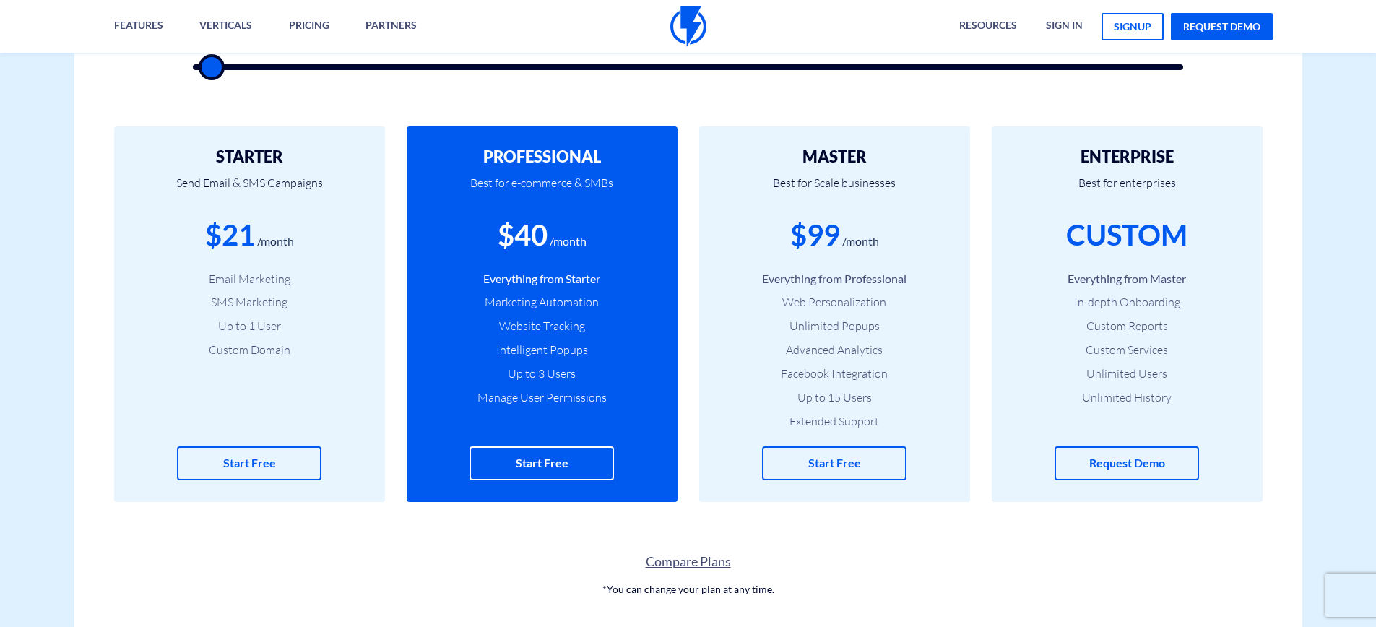
scroll to position [334, 0]
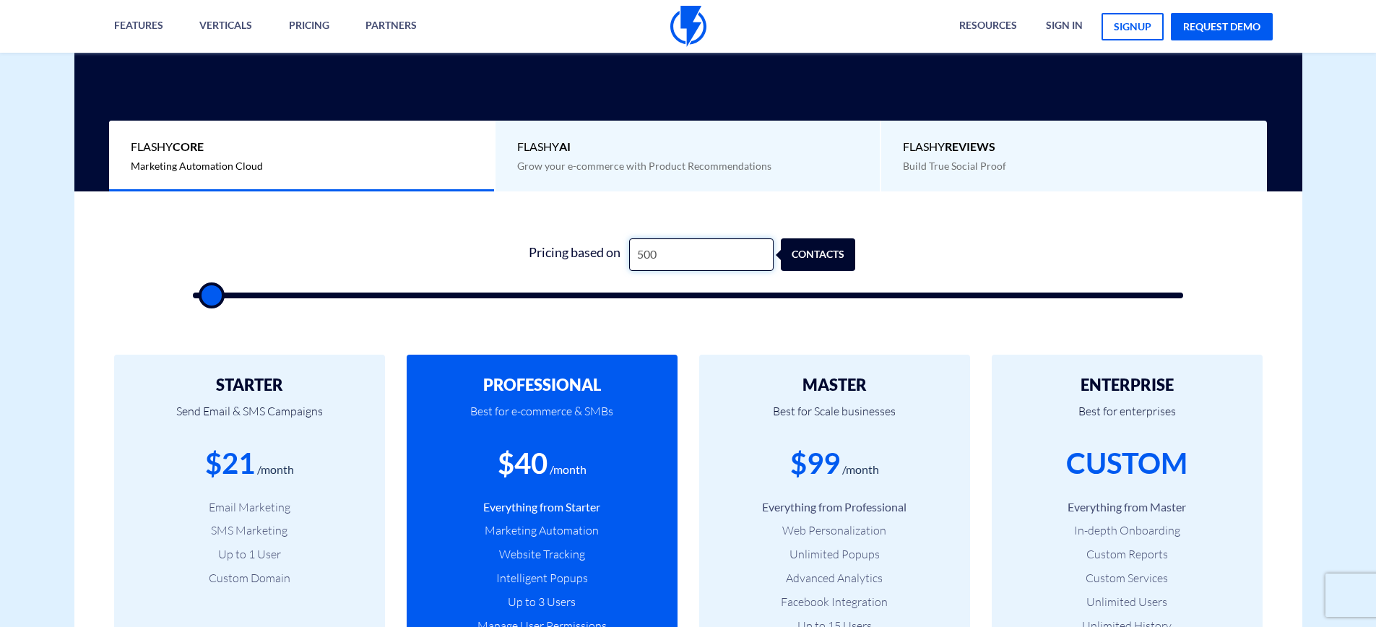
click at [696, 254] on input "500" at bounding box center [701, 254] width 144 height 33
click at [695, 254] on input "500" at bounding box center [701, 254] width 144 height 33
type input "1"
type input "500"
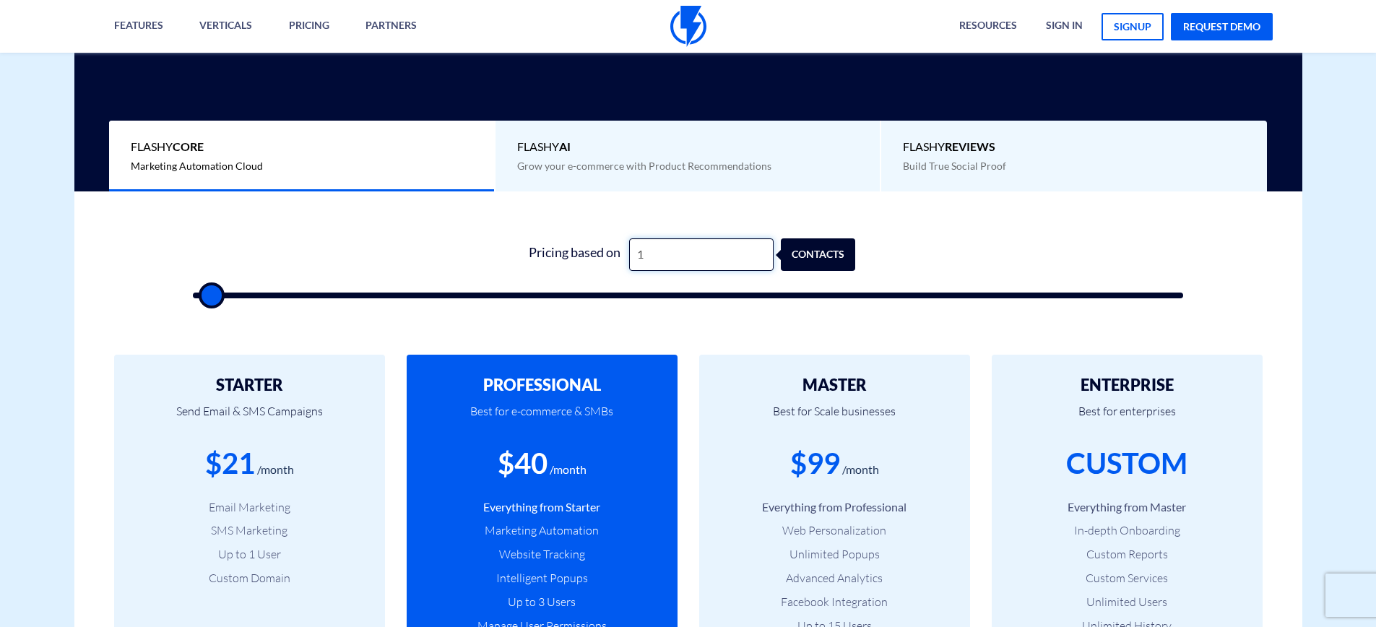
type input "14"
type input "500"
type input "140"
type input "500"
type input "1,400"
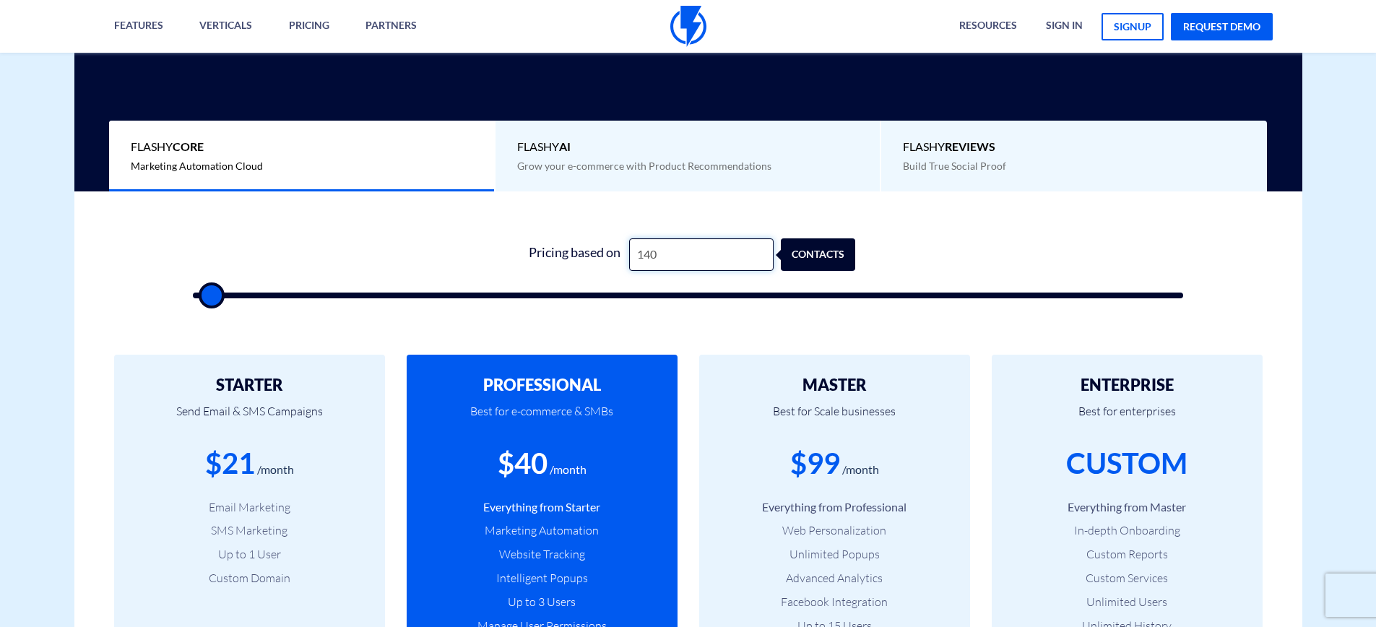
type input "1500"
type input "14,000"
type input "14000"
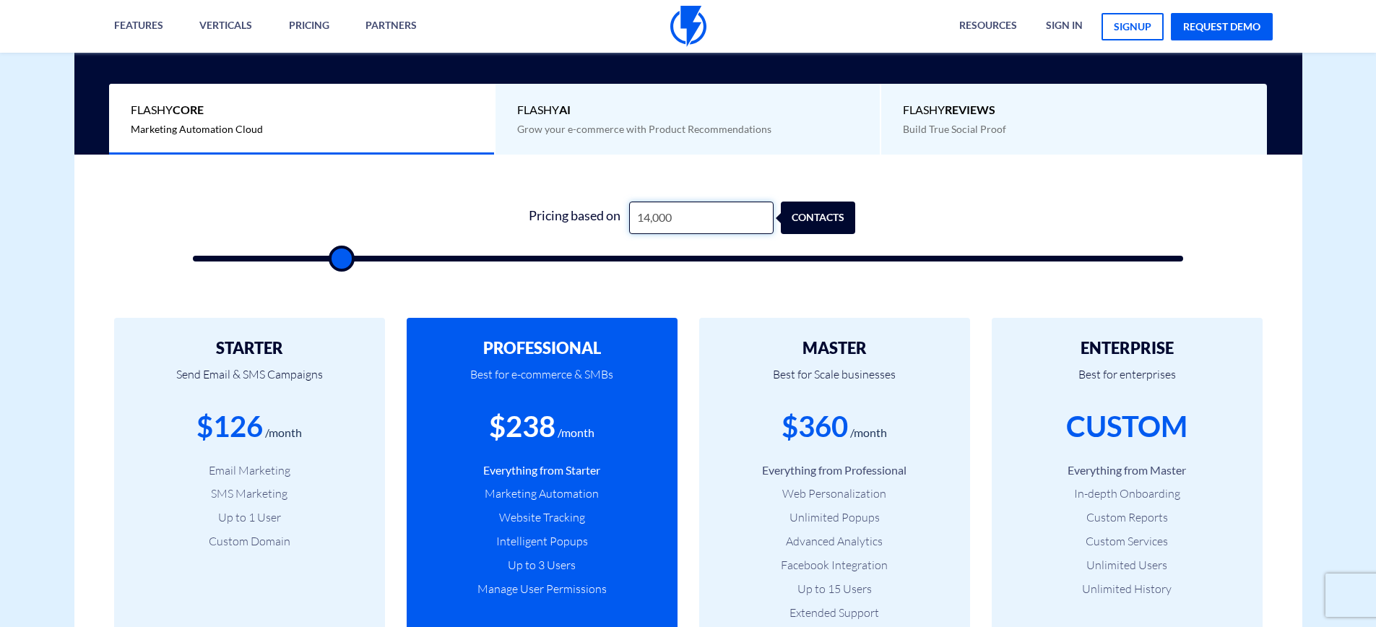
scroll to position [381, 0]
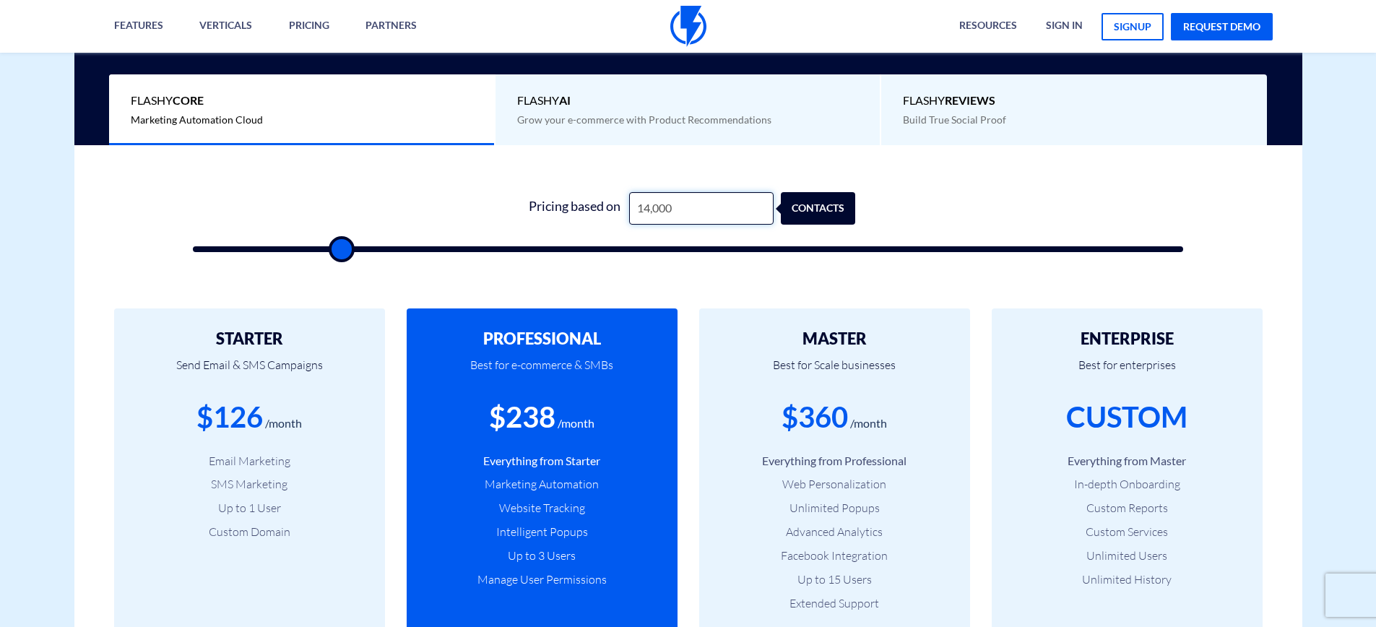
click at [656, 208] on input "14,000" at bounding box center [701, 208] width 144 height 33
type input "14,500"
type input "14500"
type input "14,500"
